Goal: Task Accomplishment & Management: Manage account settings

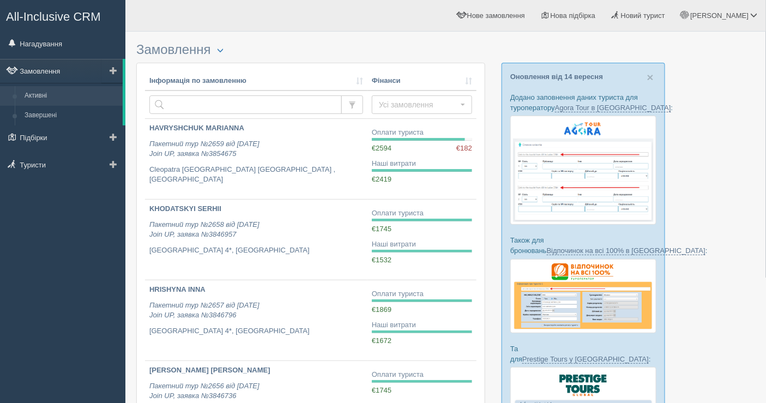
click at [42, 71] on link "Замовлення" at bounding box center [61, 71] width 123 height 24
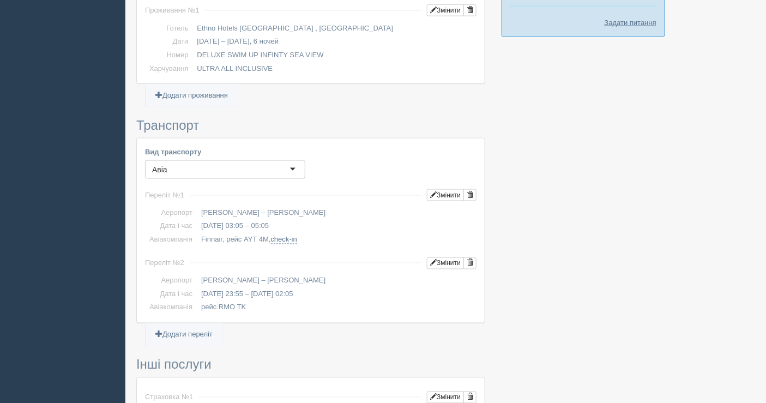
scroll to position [788, 0]
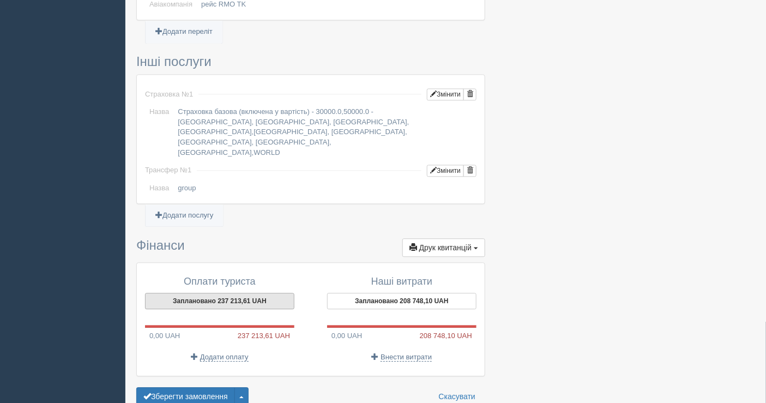
click at [235, 293] on button "Заплановано 237 213,61 UAH" at bounding box center [219, 301] width 149 height 16
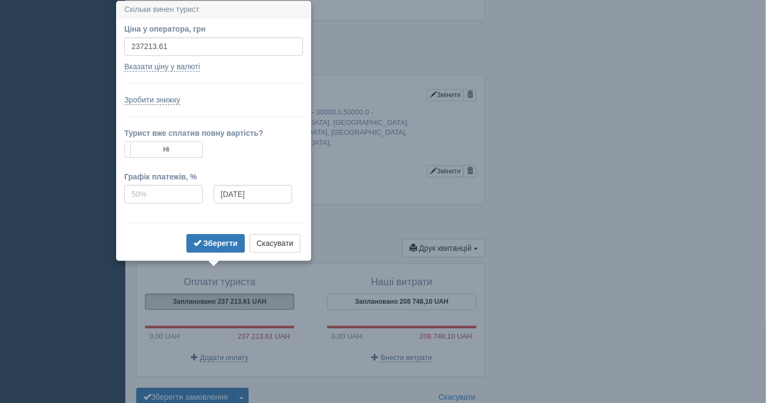
scroll to position [786, 0]
click at [189, 48] on input "237213.61" at bounding box center [213, 47] width 179 height 19
type input "237000"
click at [219, 235] on button "Зберегти" at bounding box center [216, 244] width 58 height 19
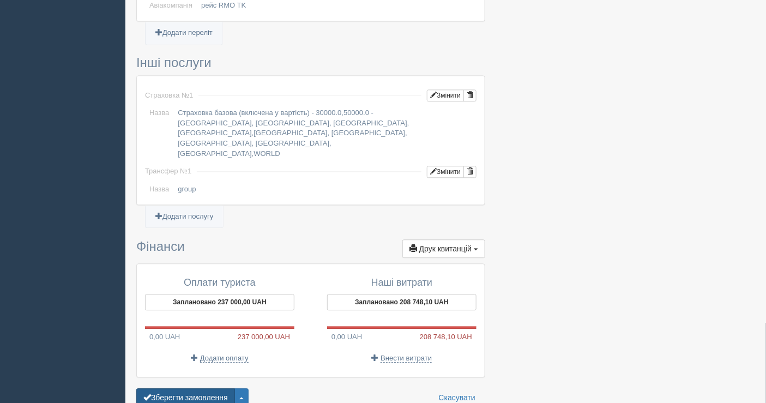
click at [207, 388] on button "Зберегти замовлення" at bounding box center [185, 397] width 99 height 19
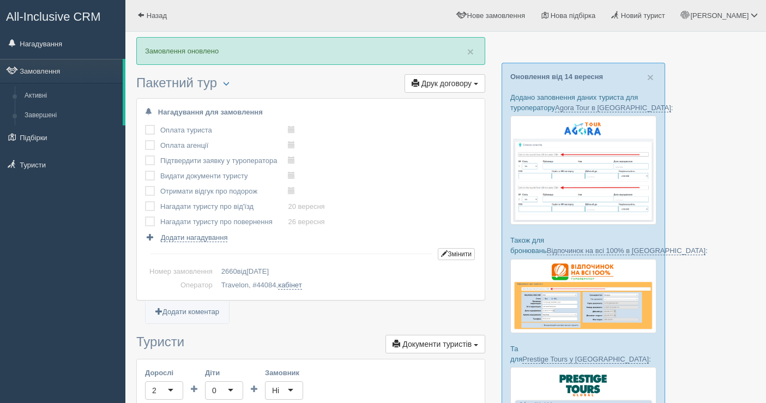
click at [448, 81] on span "Друк договору" at bounding box center [447, 83] width 50 height 9
click at [436, 99] on link "Travelon" at bounding box center [442, 103] width 86 height 18
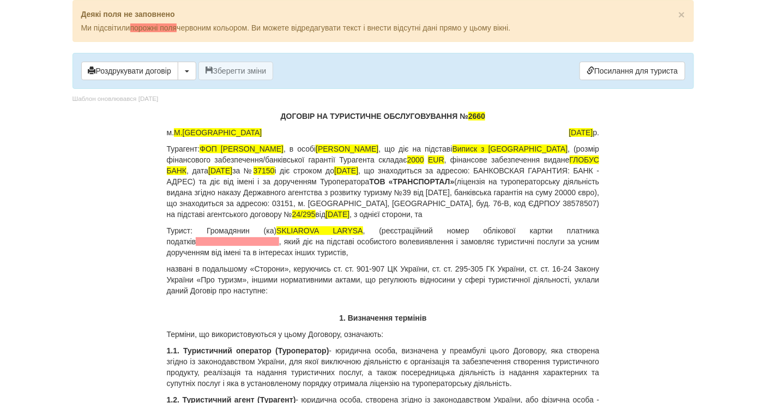
click at [483, 118] on span "2660" at bounding box center [476, 116] width 17 height 9
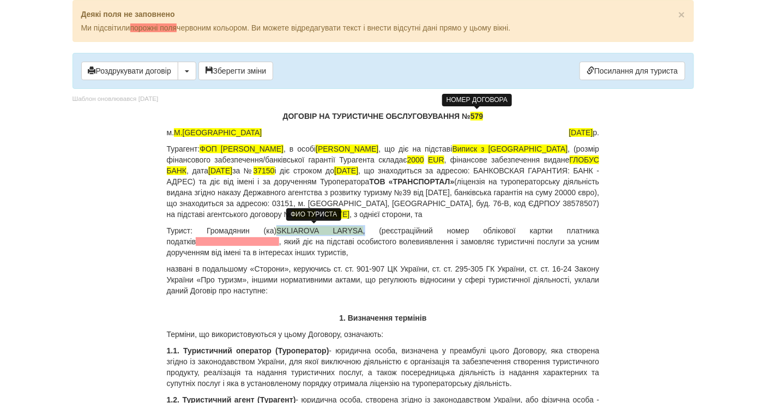
drag, startPoint x: 357, startPoint y: 232, endPoint x: 274, endPoint y: 233, distance: 82.9
click at [274, 233] on p "Турист: Громадянин (ка) SKLIAROVA LARYSA , (реєстраційний номер облікової картк…" at bounding box center [383, 241] width 433 height 33
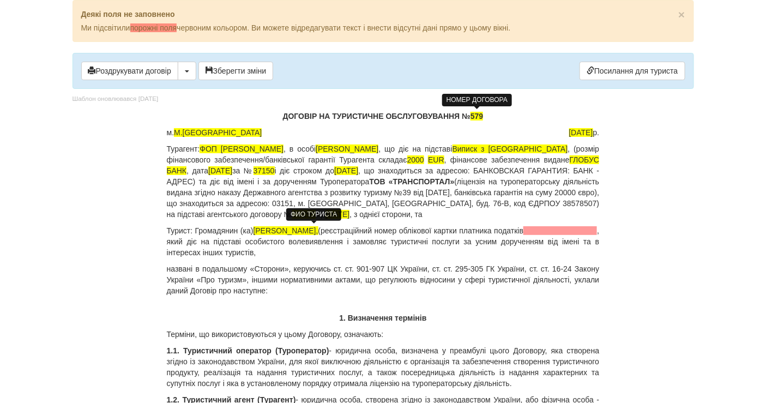
drag, startPoint x: 262, startPoint y: 230, endPoint x: 381, endPoint y: 231, distance: 118.9
click at [319, 231] on span "Склярова Лариса Володимирівна," at bounding box center [286, 230] width 65 height 9
copy span "Склярова Лариса Володимирівна"
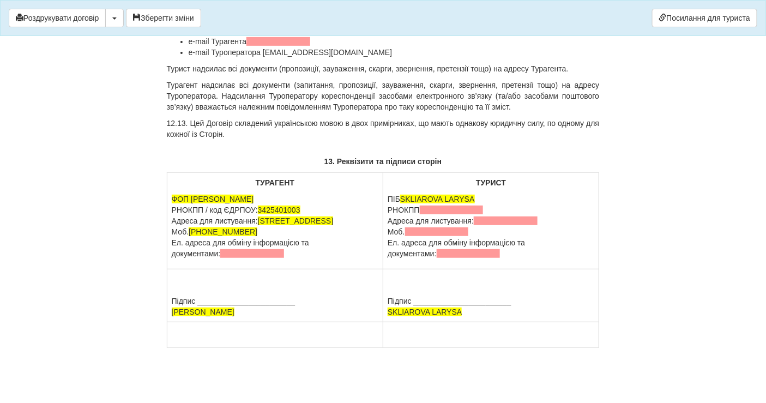
scroll to position [9853, 0]
drag, startPoint x: 485, startPoint y: 188, endPoint x: 401, endPoint y: 187, distance: 84.0
click at [401, 194] on p "ПІБ SKLIAROVA LARYSA РНОКПП Адреса для листування: Моб. Ел. адреса для обміну і…" at bounding box center [491, 226] width 207 height 65
click at [401, 194] on p "ПІБ Склярова Лариса Володимирівна РНОКПП Адреса для листування: Моб. Ел. адреса…" at bounding box center [491, 226] width 207 height 65
click at [482, 217] on span at bounding box center [506, 221] width 64 height 9
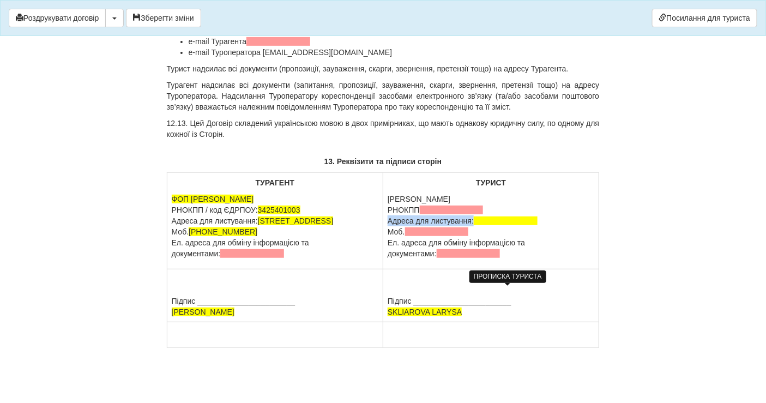
click at [482, 217] on span at bounding box center [506, 221] width 64 height 9
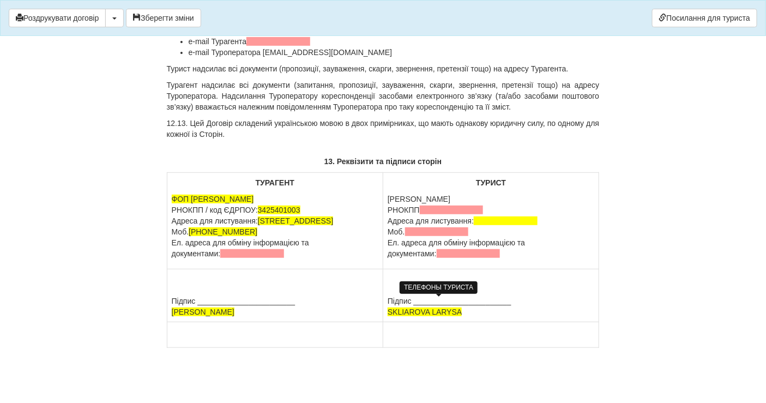
click at [419, 227] on span at bounding box center [437, 231] width 64 height 9
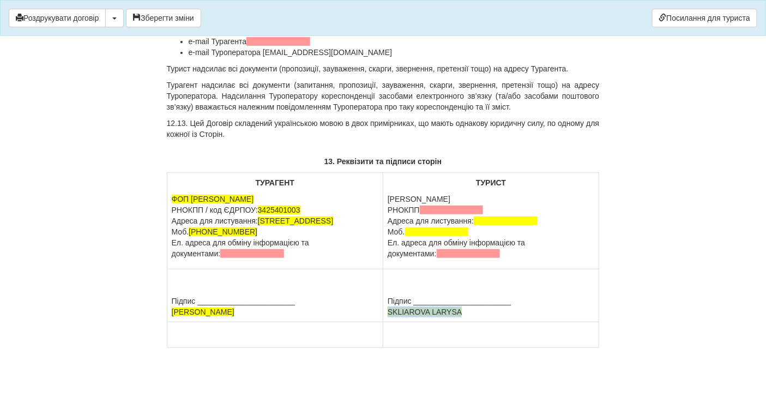
drag, startPoint x: 465, startPoint y: 315, endPoint x: 387, endPoint y: 314, distance: 78.0
click at [387, 314] on td "Підпис _______________________ SKLIAROVA LARYSA" at bounding box center [491, 295] width 216 height 53
click at [434, 206] on span at bounding box center [452, 210] width 64 height 9
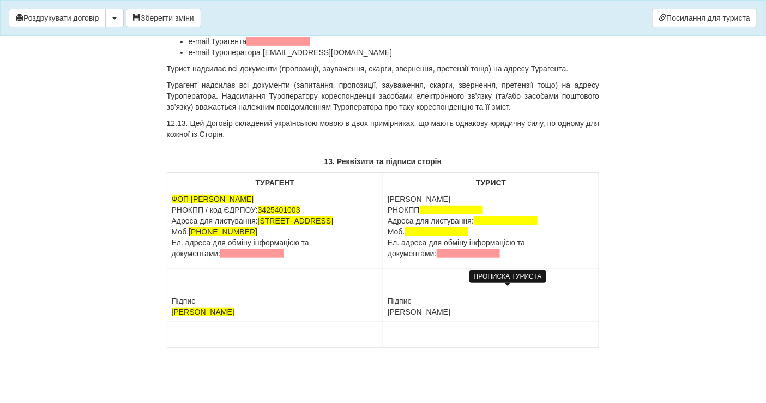
click at [478, 217] on span at bounding box center [506, 221] width 64 height 9
click at [438, 227] on span at bounding box center [437, 231] width 64 height 9
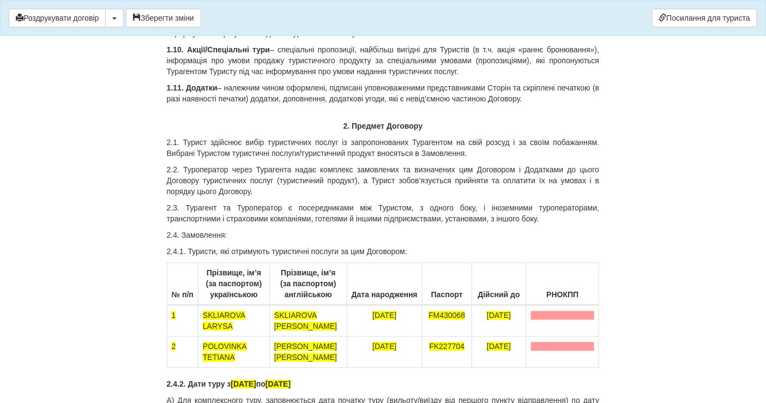
scroll to position [484, 0]
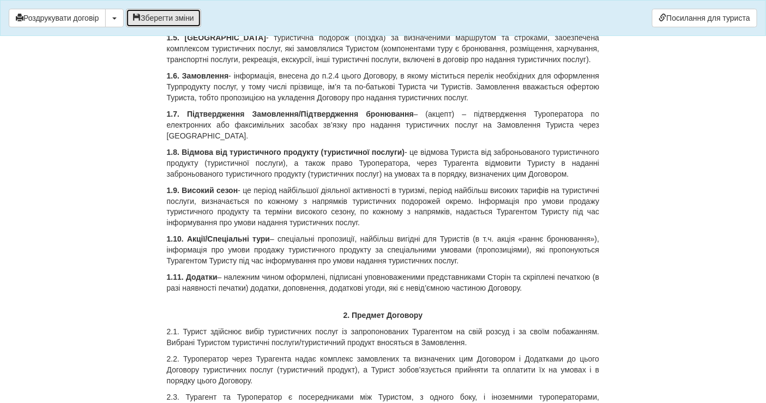
click at [186, 18] on button "Зберегти зміни" at bounding box center [163, 18] width 75 height 19
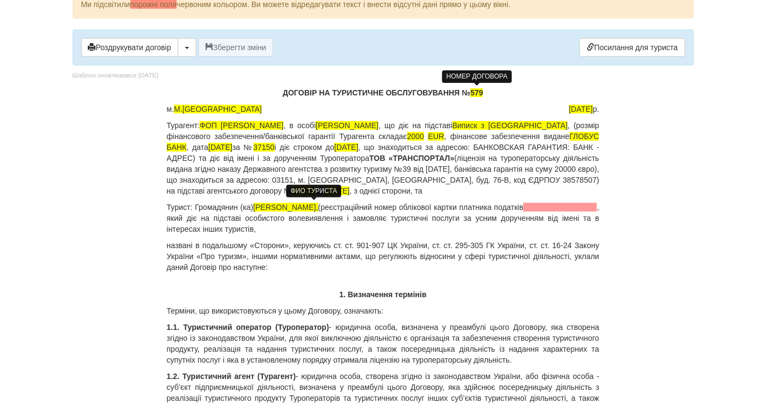
scroll to position [0, 0]
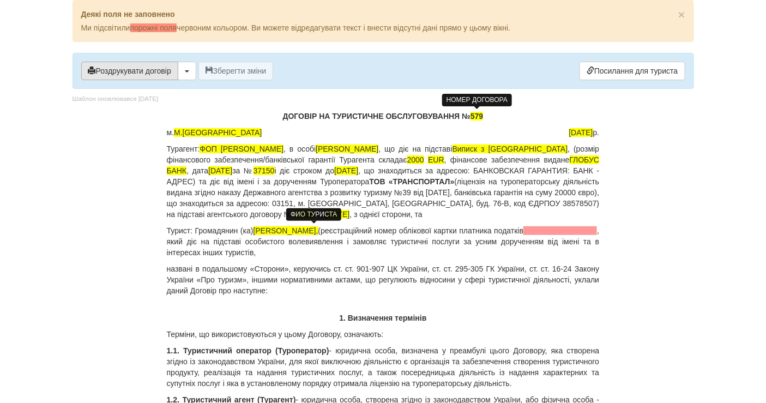
click at [148, 71] on button "Роздрукувати договір" at bounding box center [129, 71] width 97 height 19
click at [545, 250] on p "Турист: Громадянин (ка) Склярова Лариса Володимирівна, (реєстраційний номер обл…" at bounding box center [383, 241] width 433 height 33
